Goal: Task Accomplishment & Management: Manage account settings

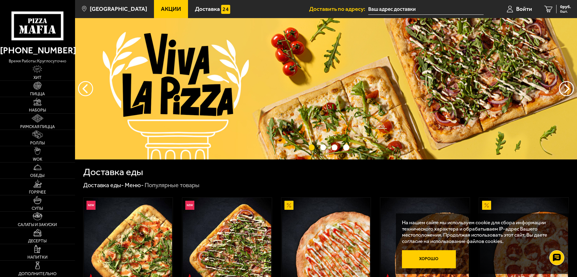
click at [430, 255] on button "Хорошо" at bounding box center [429, 259] width 54 height 18
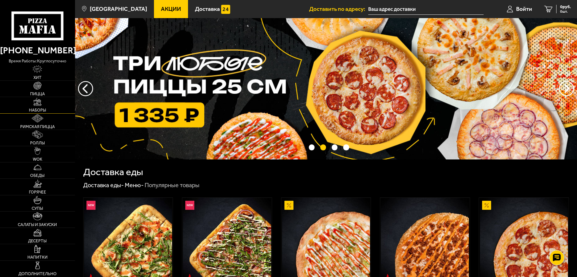
click at [34, 102] on img at bounding box center [37, 102] width 8 height 8
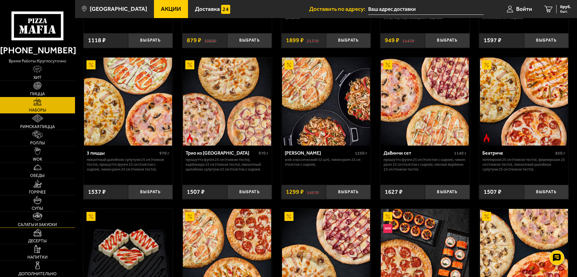
scroll to position [211, 0]
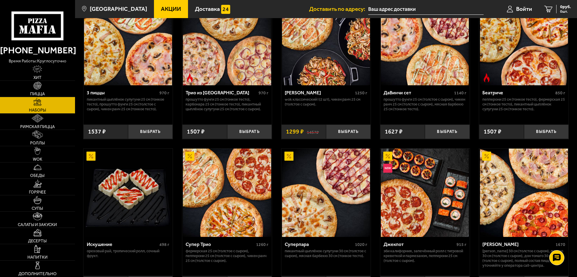
click at [161, 6] on span "Акции" at bounding box center [171, 9] width 20 height 6
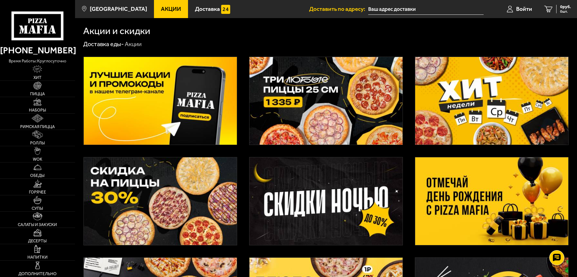
click at [475, 201] on img at bounding box center [491, 201] width 153 height 88
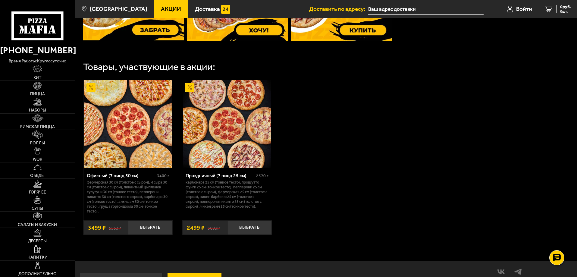
scroll to position [329, 0]
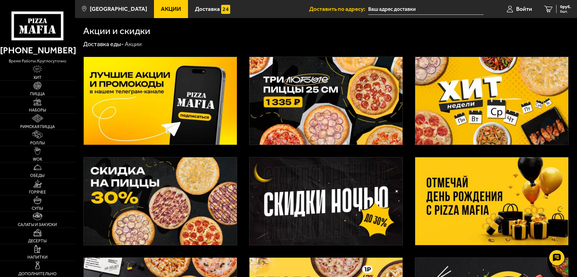
click at [186, 200] on img at bounding box center [160, 201] width 153 height 88
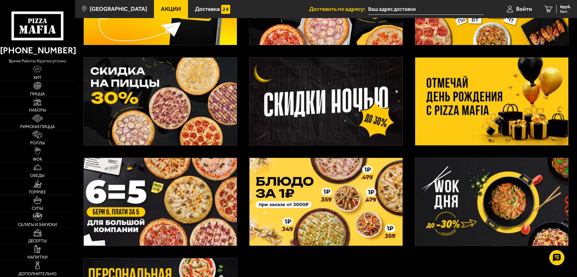
scroll to position [120, 0]
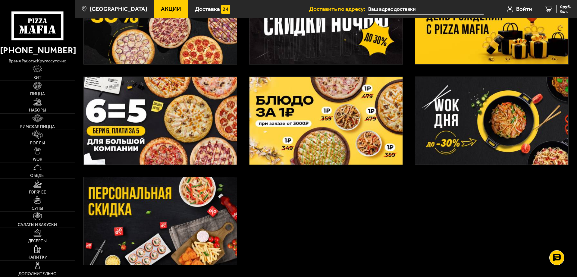
click at [168, 231] on img at bounding box center [160, 221] width 153 height 88
click at [156, 149] on img at bounding box center [160, 121] width 153 height 88
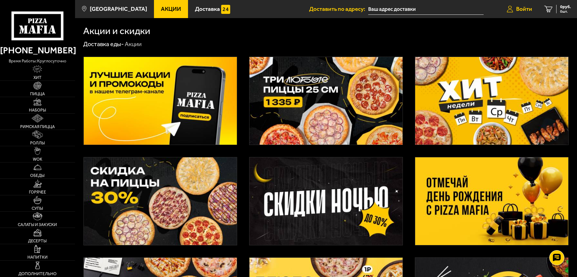
click at [520, 10] on span "Войти" at bounding box center [524, 9] width 16 height 6
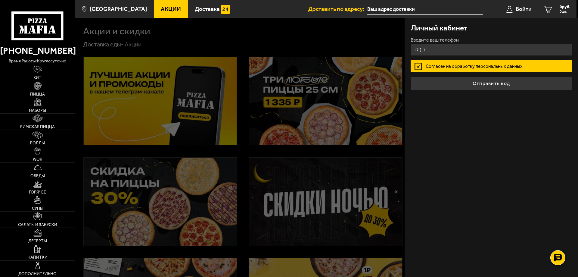
click at [439, 51] on input "+7 ( ) - -" at bounding box center [491, 50] width 161 height 12
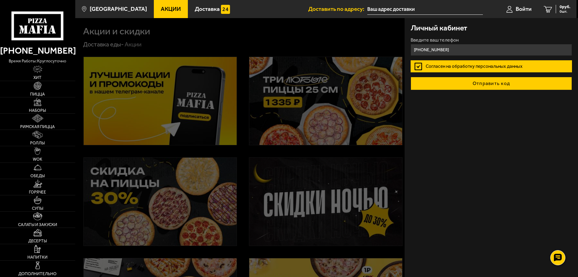
type input "[PHONE_NUMBER]"
click at [463, 83] on button "Отправить код" at bounding box center [491, 83] width 161 height 13
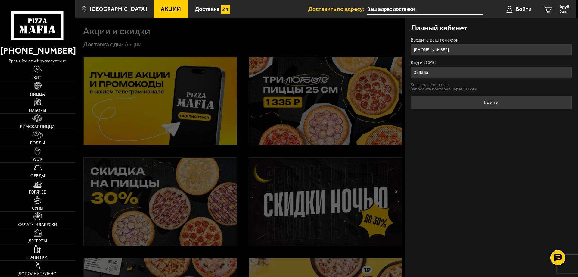
type input "399565"
click at [465, 93] on form "Введите ваш телефон [PHONE_NUMBER] Код из СМС 399565 Sms-код отправлен. Запроси…" at bounding box center [491, 73] width 161 height 71
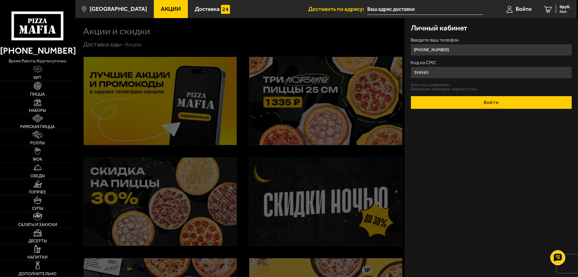
click at [473, 102] on button "Войти" at bounding box center [491, 102] width 161 height 13
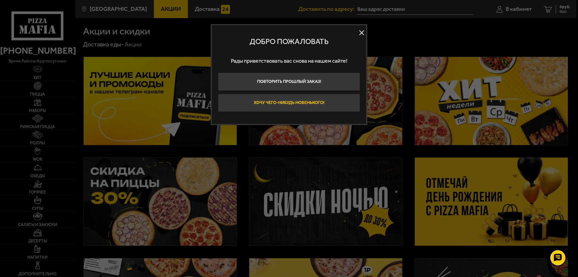
click at [298, 111] on button "Хочу чего-нибудь новенького!" at bounding box center [289, 103] width 142 height 18
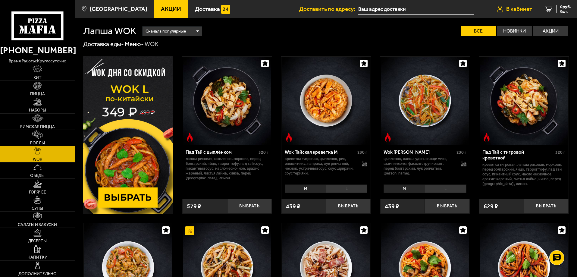
click at [528, 8] on span "В кабинет" at bounding box center [519, 9] width 26 height 6
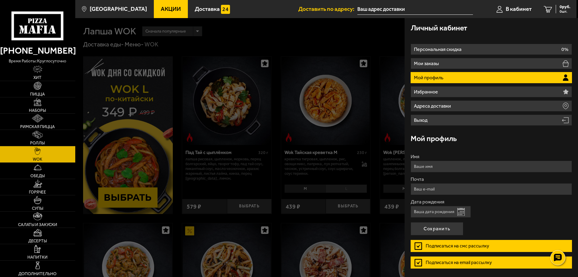
click at [398, 29] on div at bounding box center [364, 156] width 578 height 277
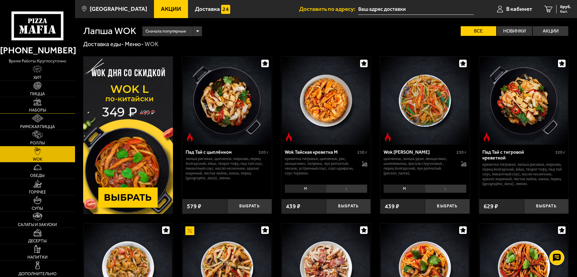
click at [42, 105] on img at bounding box center [37, 102] width 8 height 8
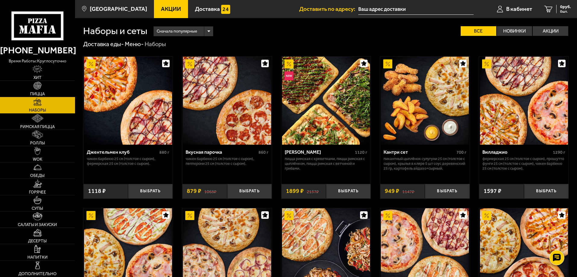
click at [172, 10] on link "Акции" at bounding box center [171, 9] width 34 height 18
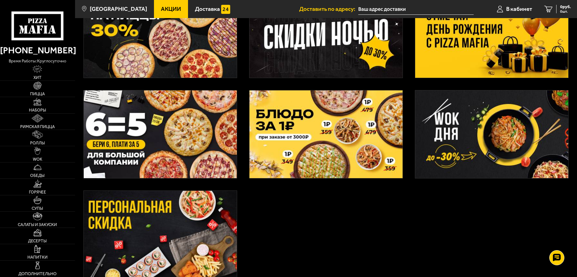
scroll to position [181, 0]
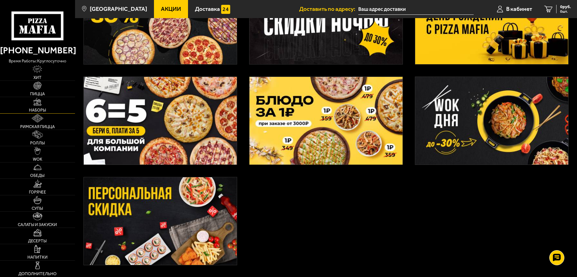
click at [37, 107] on link "Наборы" at bounding box center [37, 105] width 75 height 16
